Goal: Transaction & Acquisition: Download file/media

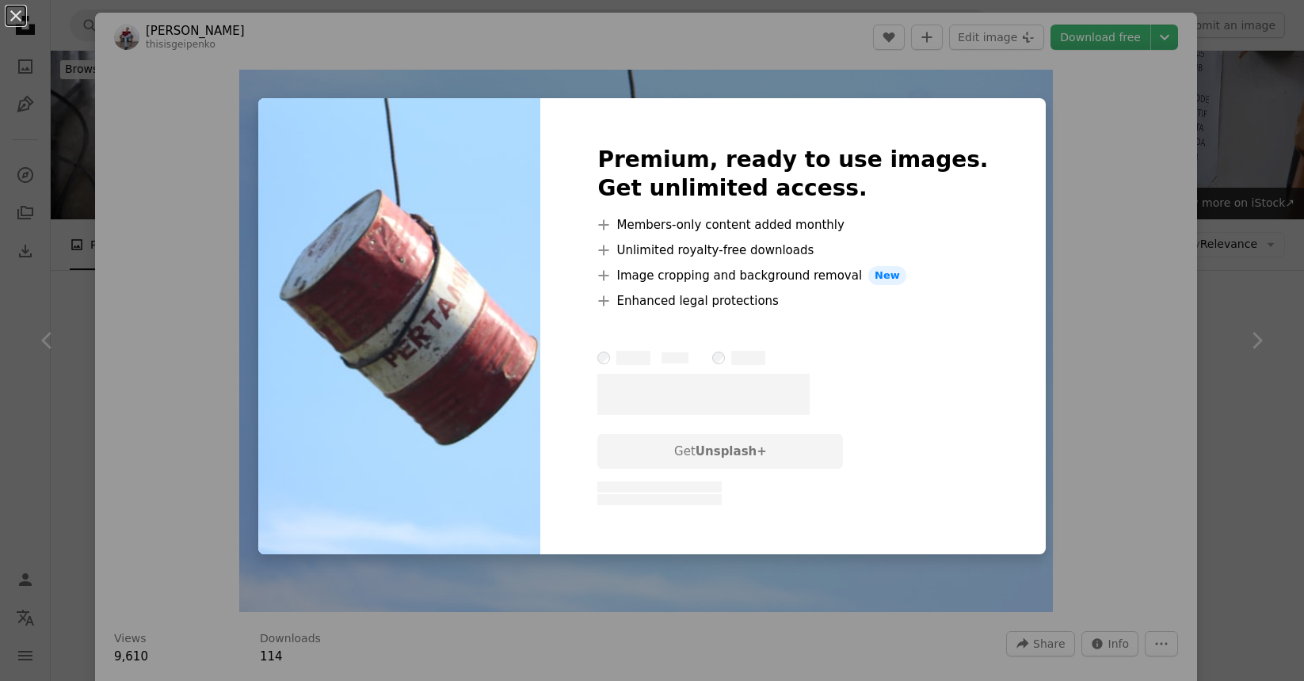
scroll to position [226, 0]
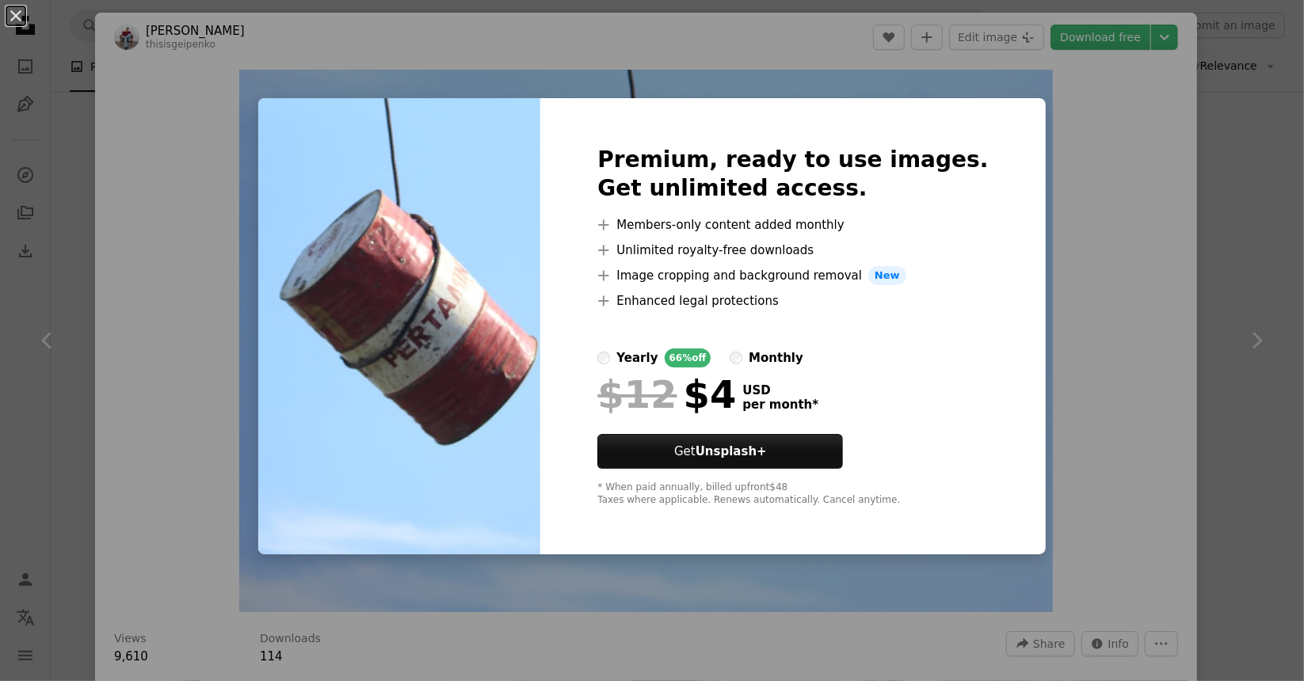
click at [1239, 227] on div "An X shape Premium, ready to use images. Get unlimited access. A plus sign Memb…" at bounding box center [652, 340] width 1304 height 681
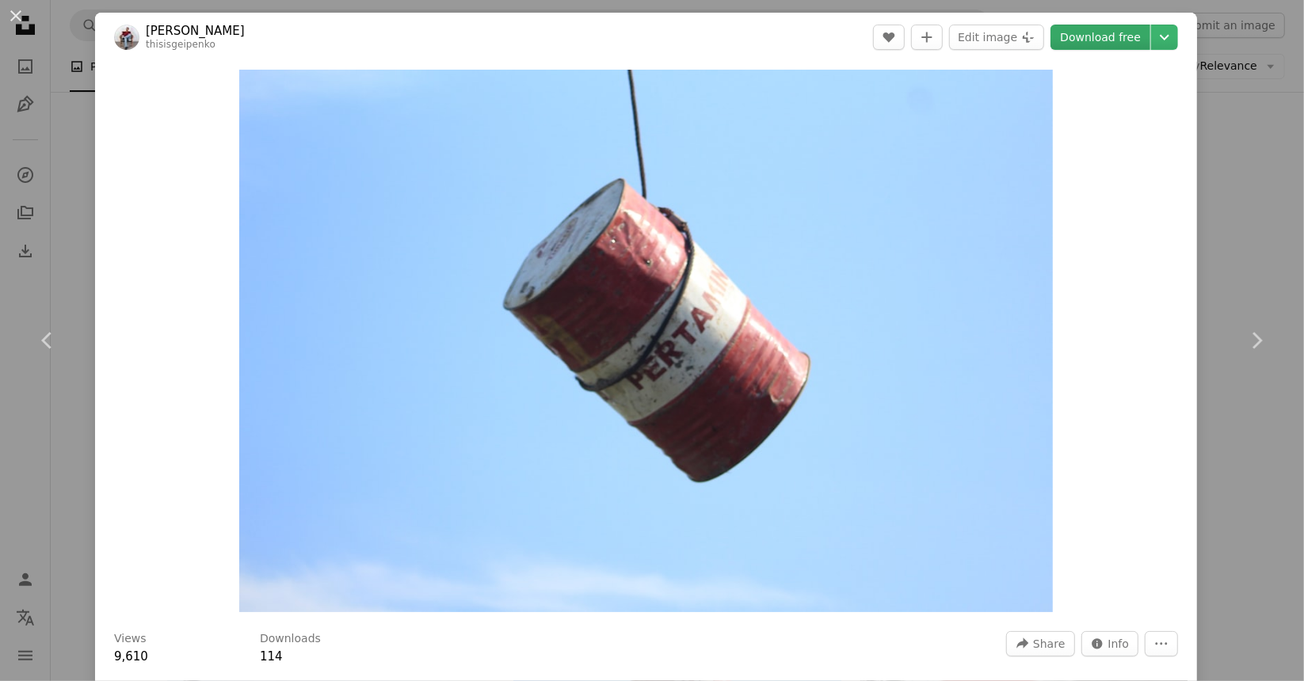
click at [1096, 46] on link "Download free" at bounding box center [1100, 37] width 100 height 25
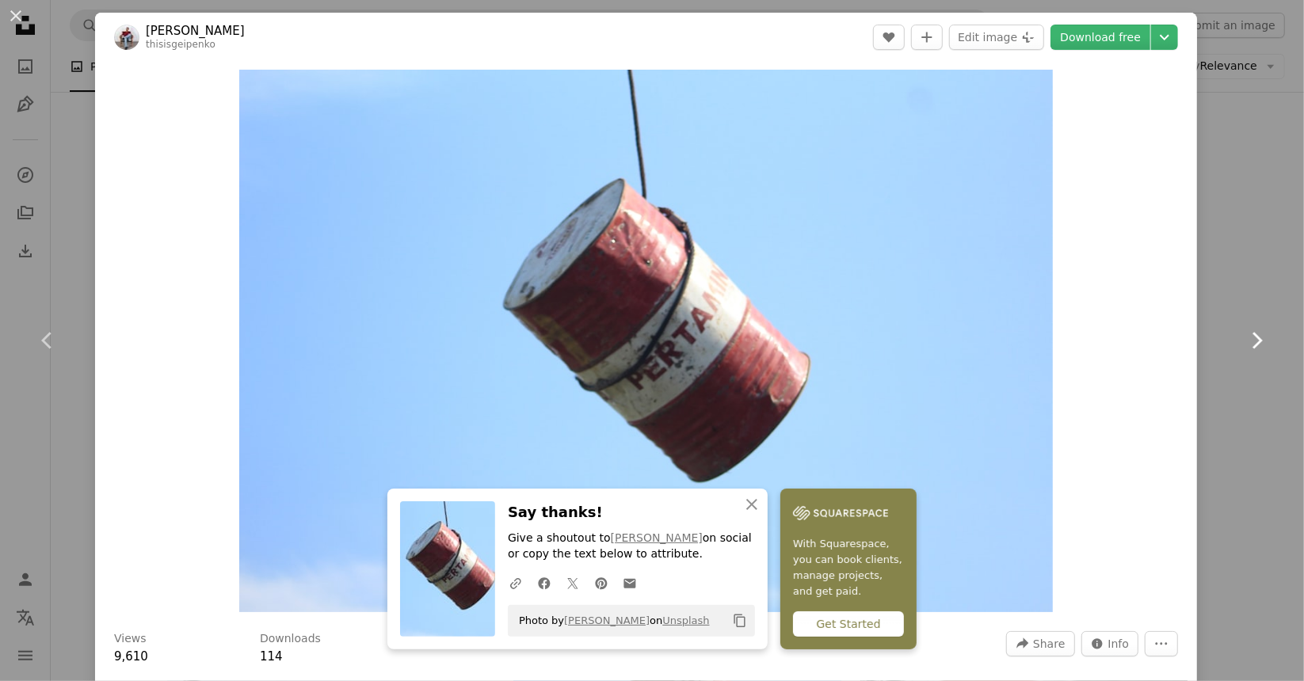
click at [1215, 359] on link "Chevron right" at bounding box center [1256, 341] width 95 height 152
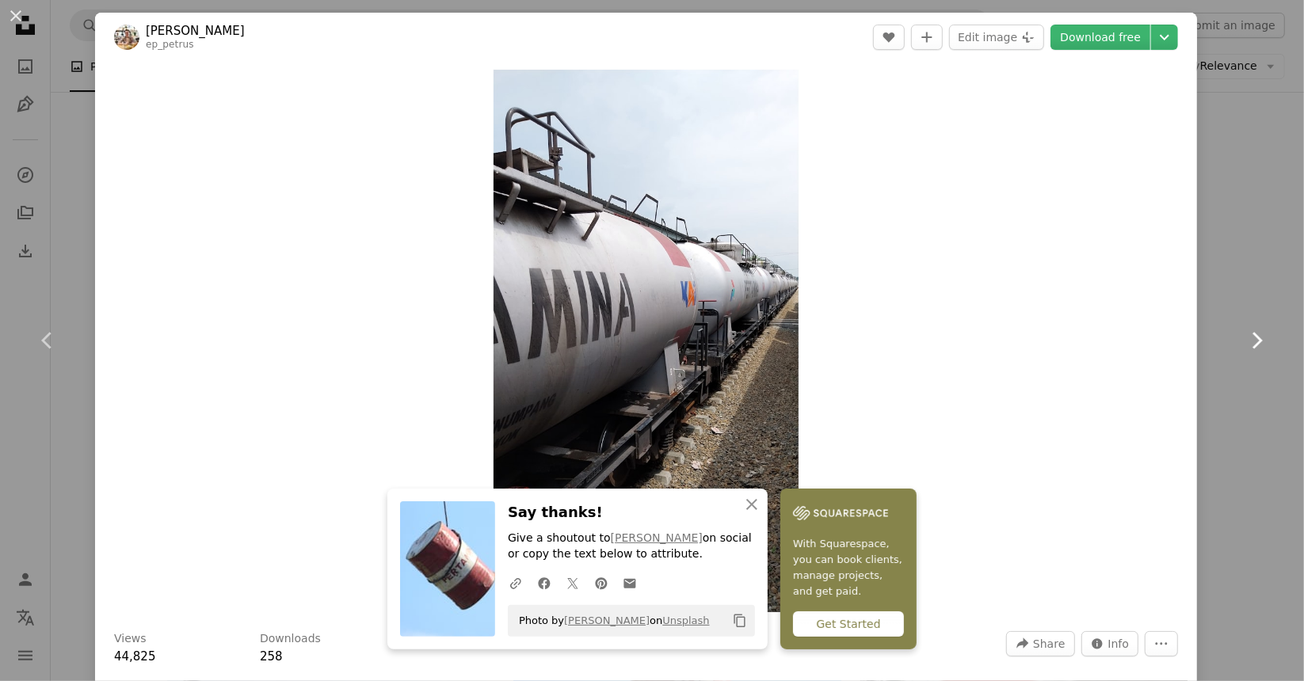
click at [1253, 341] on icon "Chevron right" at bounding box center [1256, 340] width 25 height 25
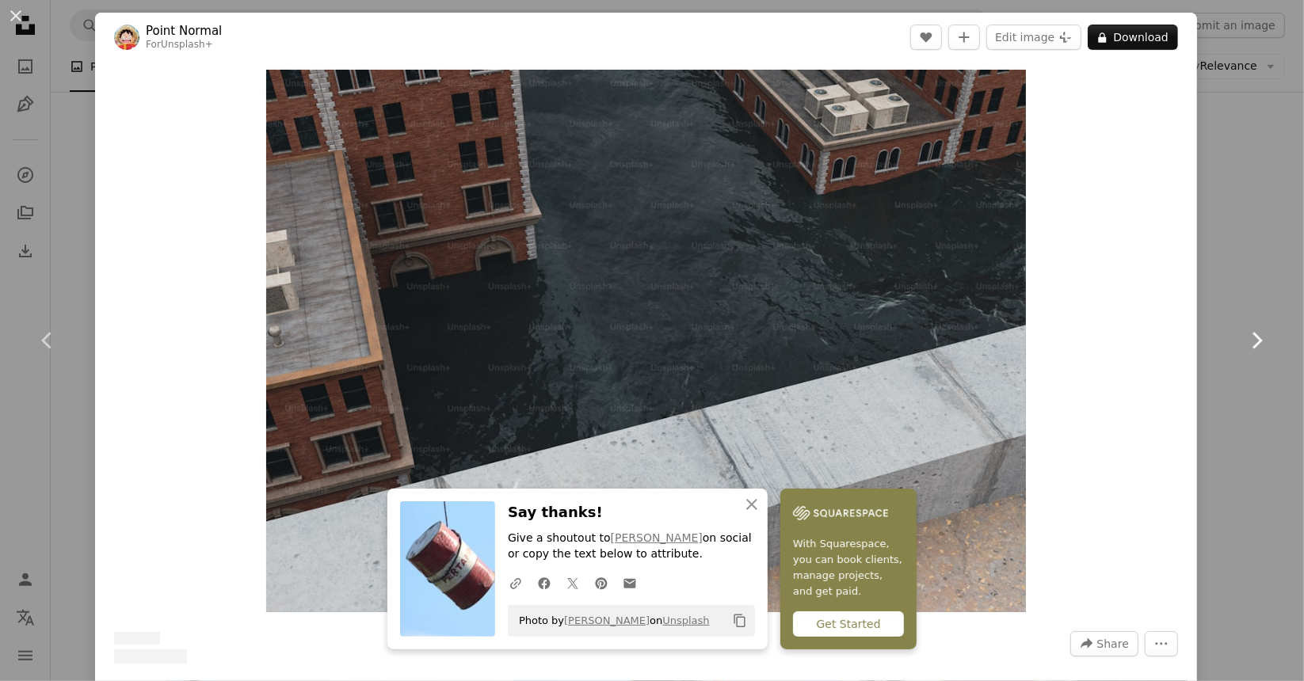
click at [1253, 341] on icon "Chevron right" at bounding box center [1256, 340] width 25 height 25
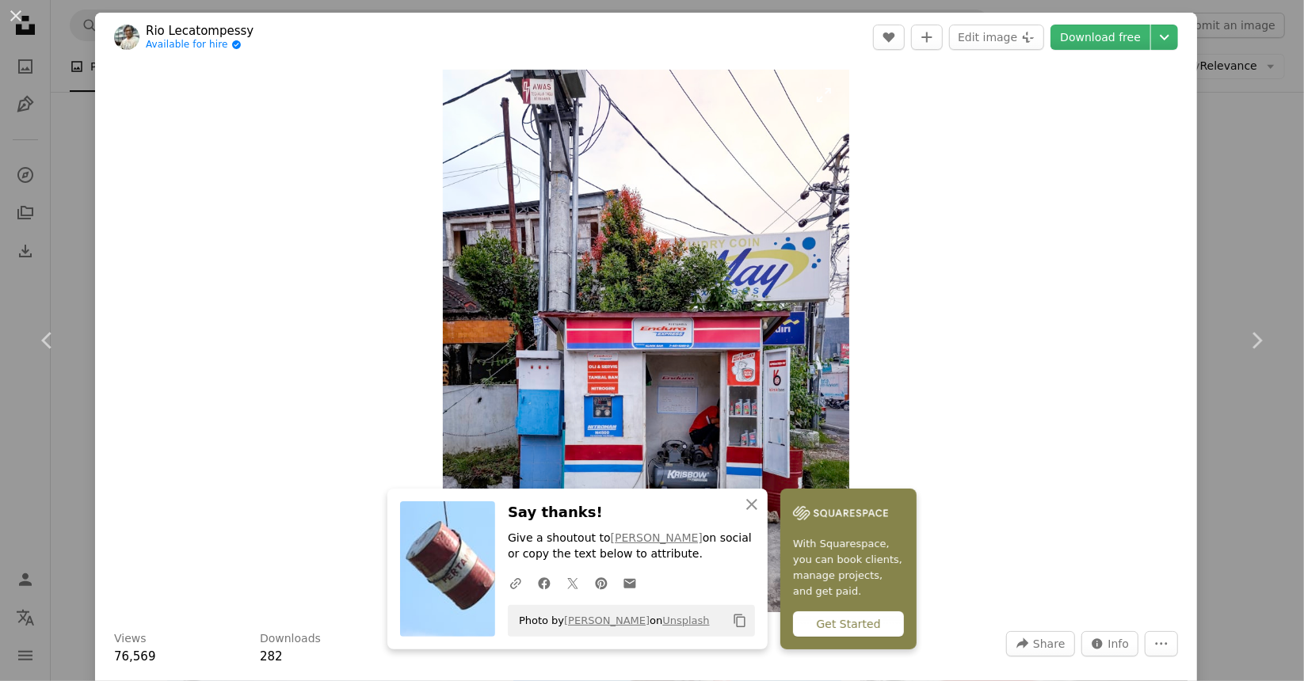
scroll to position [226, 0]
